Goal: Task Accomplishment & Management: Manage account settings

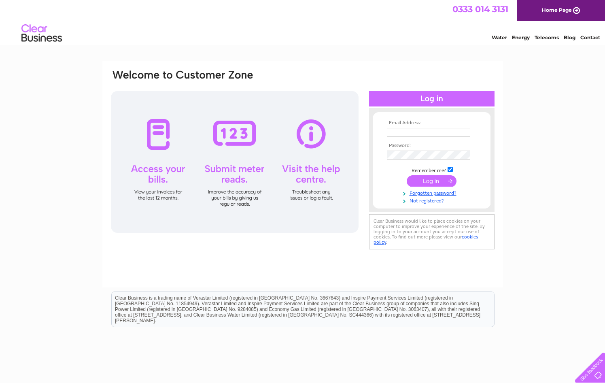
type input "dufftown@btconnect.com"
click at [436, 180] on input "submit" at bounding box center [432, 180] width 50 height 11
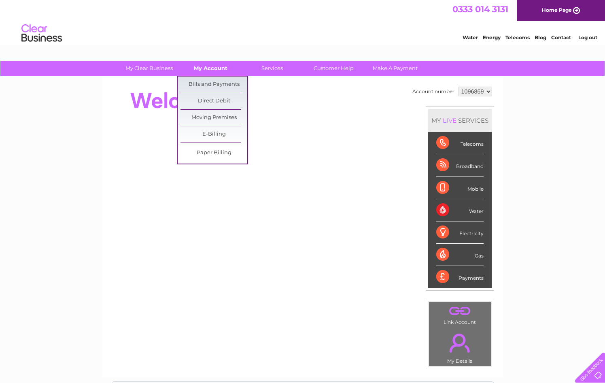
click at [205, 68] on link "My Account" at bounding box center [210, 68] width 67 height 15
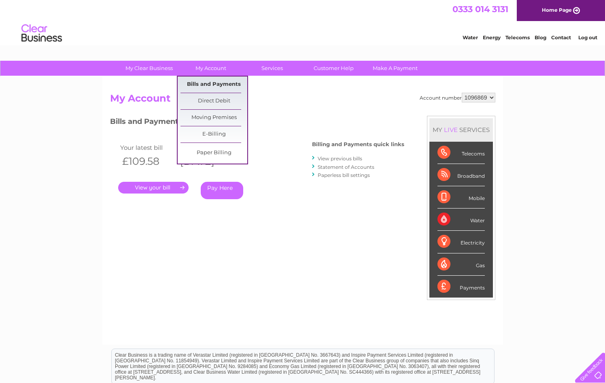
click at [214, 88] on link "Bills and Payments" at bounding box center [213, 84] width 67 height 16
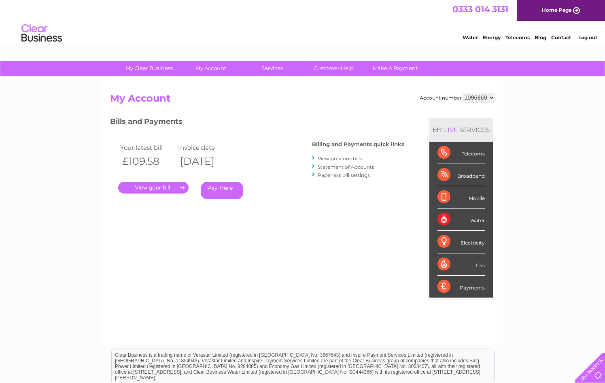
click at [156, 190] on link "." at bounding box center [153, 188] width 70 height 12
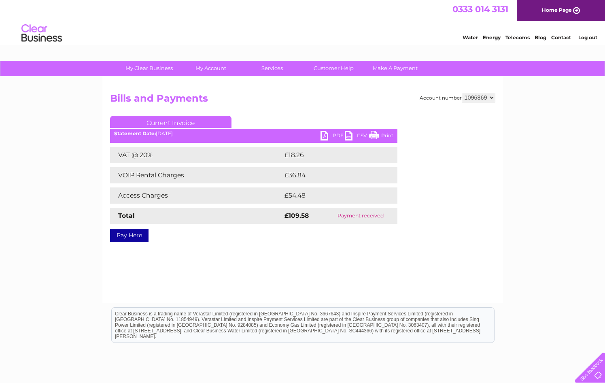
click at [331, 138] on link "PDF" at bounding box center [332, 137] width 24 height 12
